Goal: Information Seeking & Learning: Learn about a topic

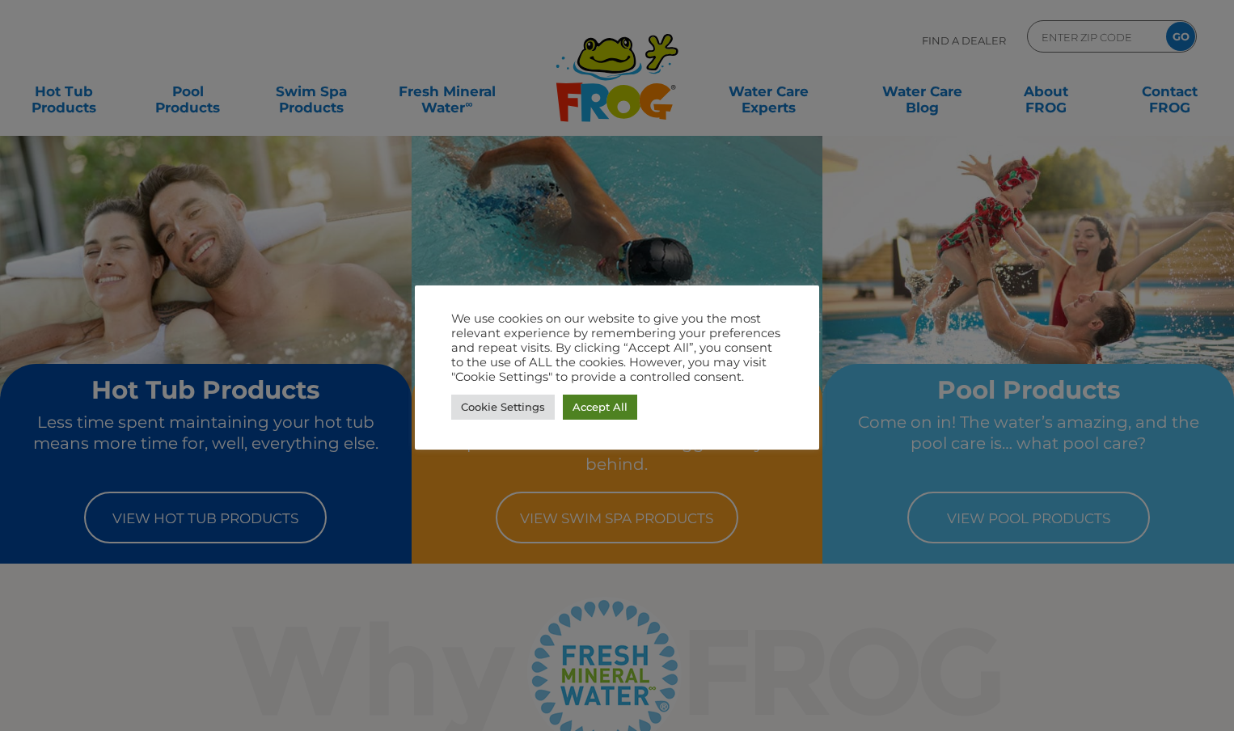
click at [610, 408] on link "Accept All" at bounding box center [600, 407] width 74 height 25
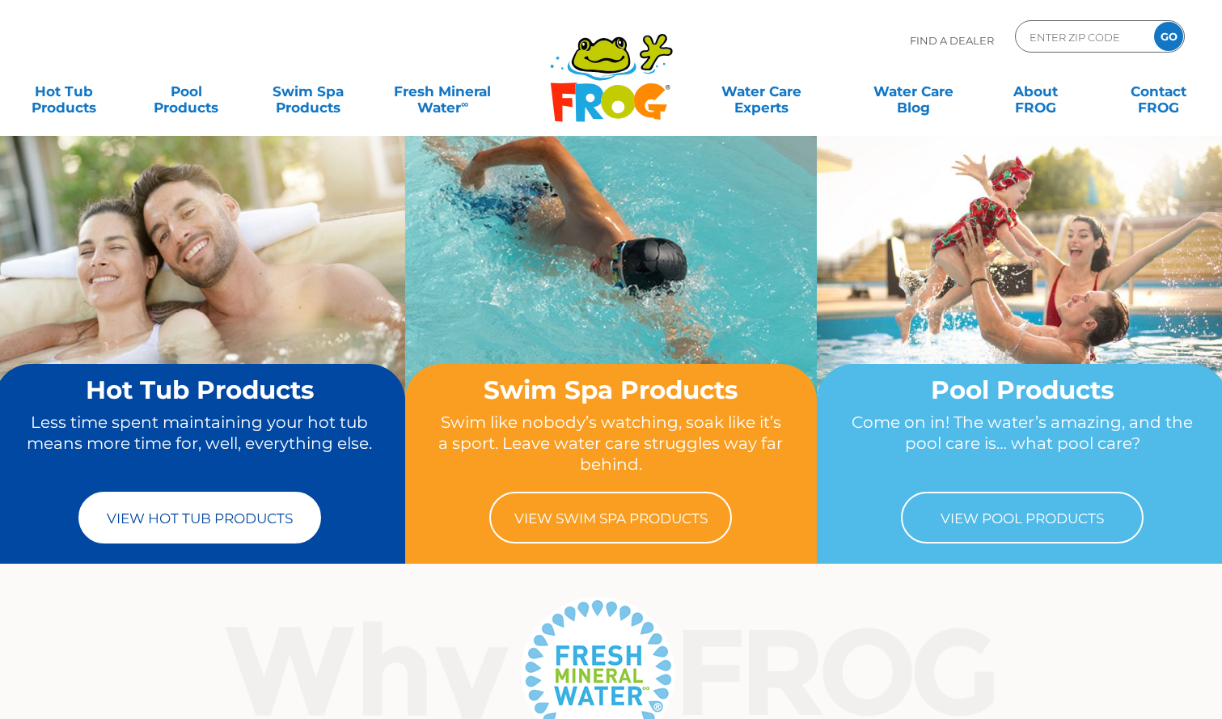
click at [179, 523] on link "View Hot Tub Products" at bounding box center [199, 518] width 243 height 52
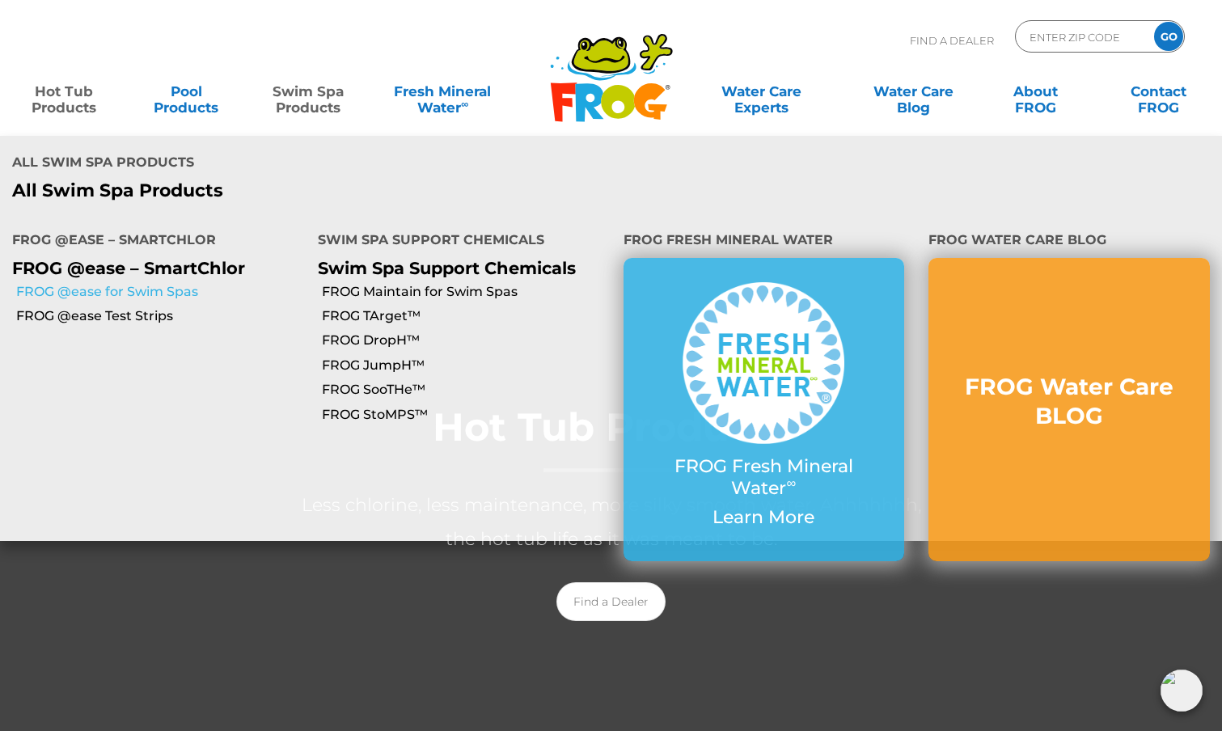
click at [167, 283] on link "FROG @ease for Swim Spas" at bounding box center [160, 292] width 289 height 18
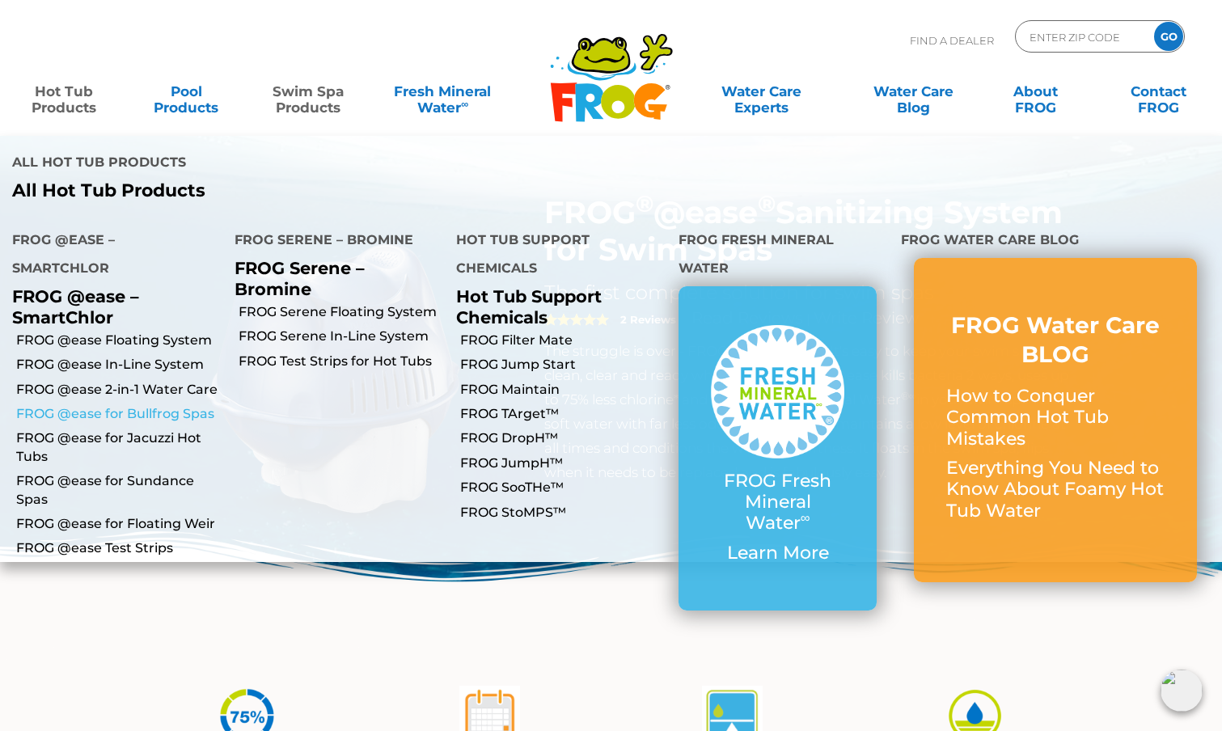
click at [179, 405] on link "FROG @ease for Bullfrog Spas" at bounding box center [119, 414] width 206 height 18
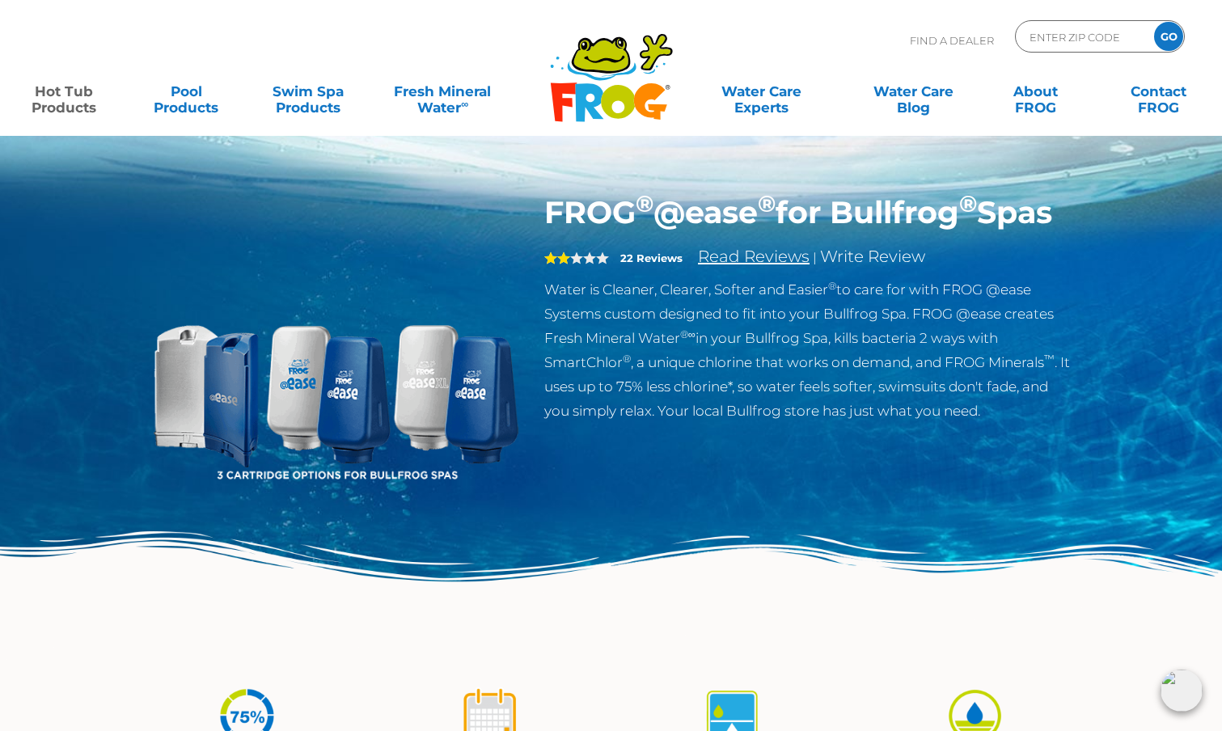
click at [745, 266] on link "Read Reviews" at bounding box center [754, 256] width 112 height 19
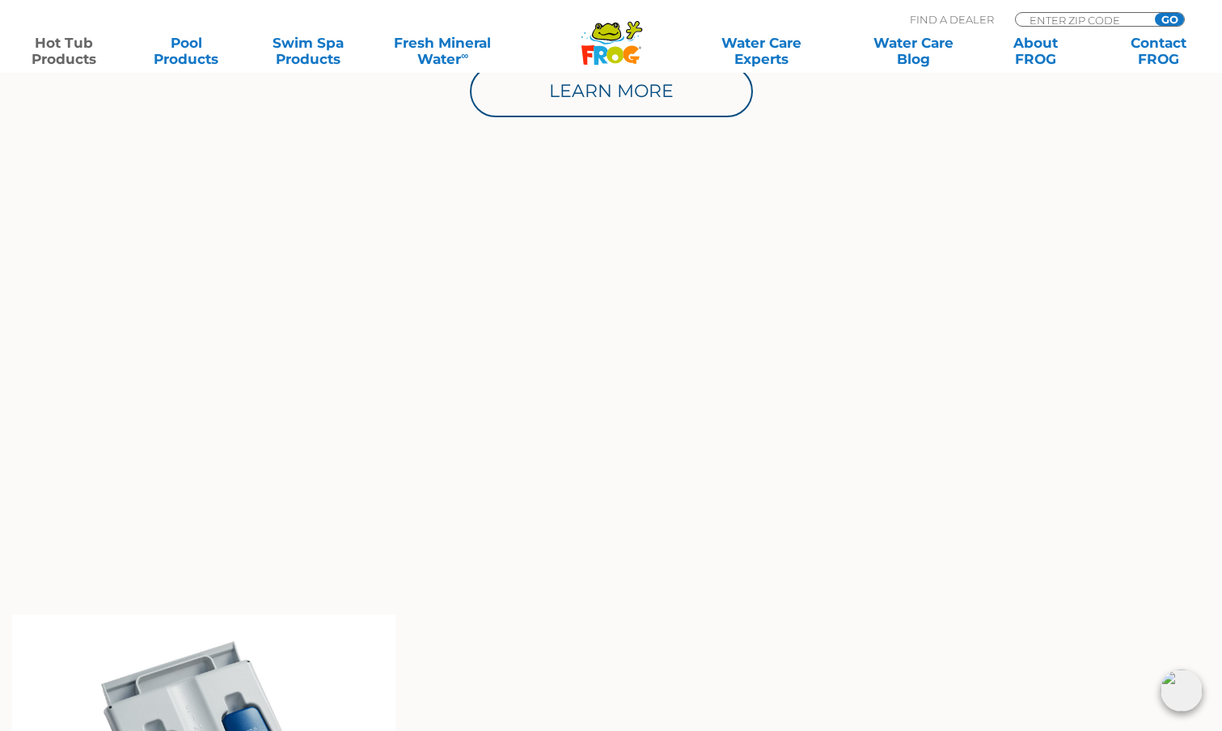
scroll to position [986, 0]
